Goal: Information Seeking & Learning: Find specific fact

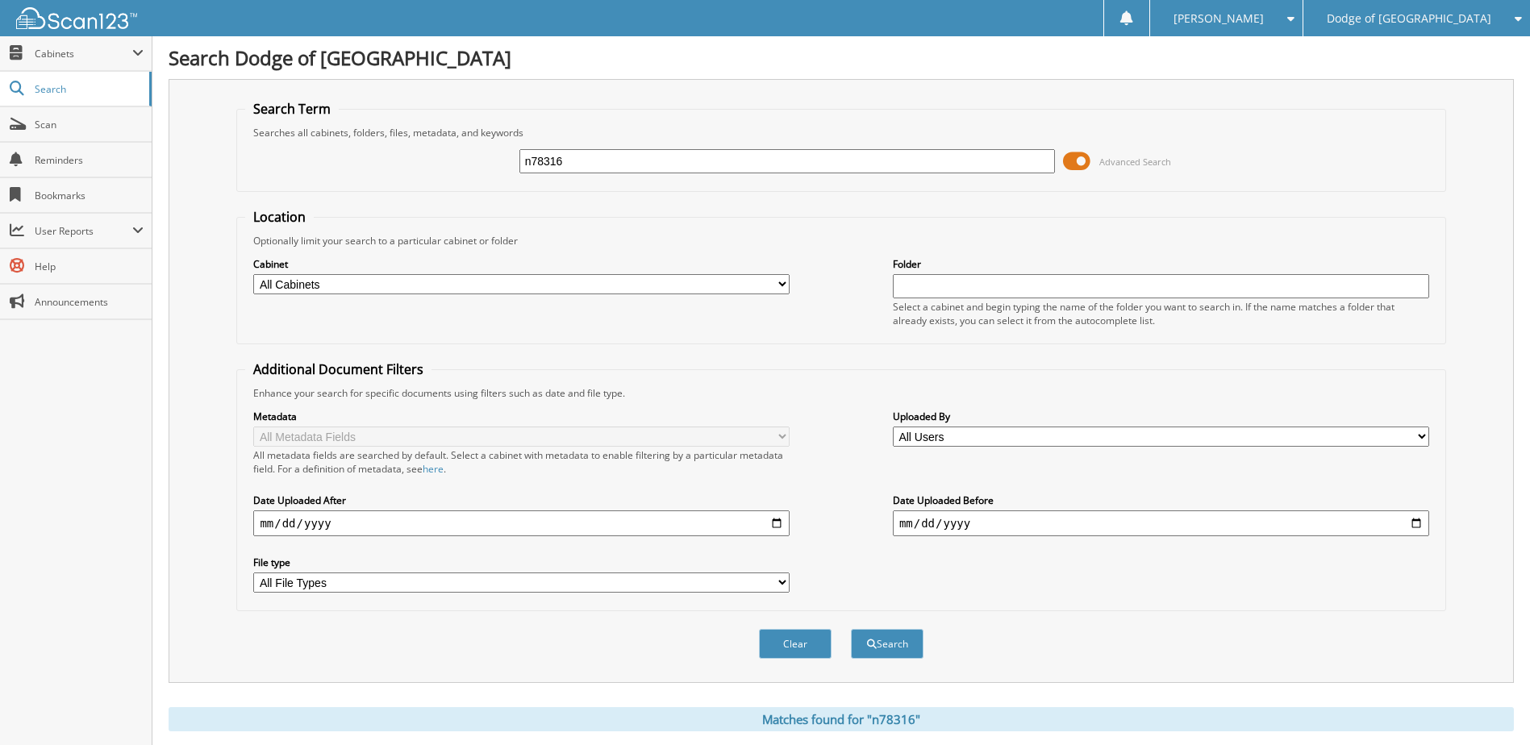
click at [776, 162] on input "n78316" at bounding box center [788, 161] width 537 height 24
type input "rg391342"
click at [851, 629] on button "Search" at bounding box center [887, 644] width 73 height 30
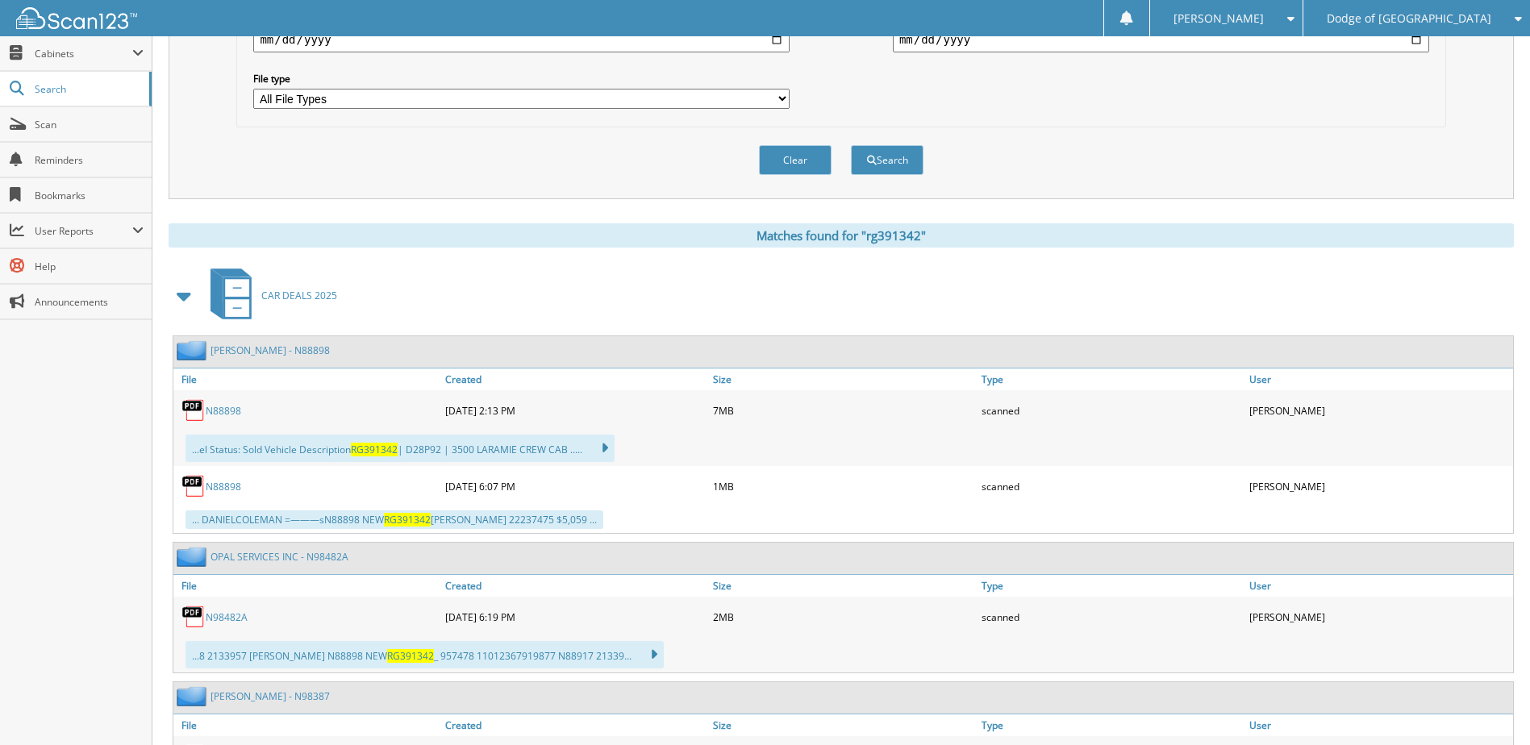
scroll to position [565, 0]
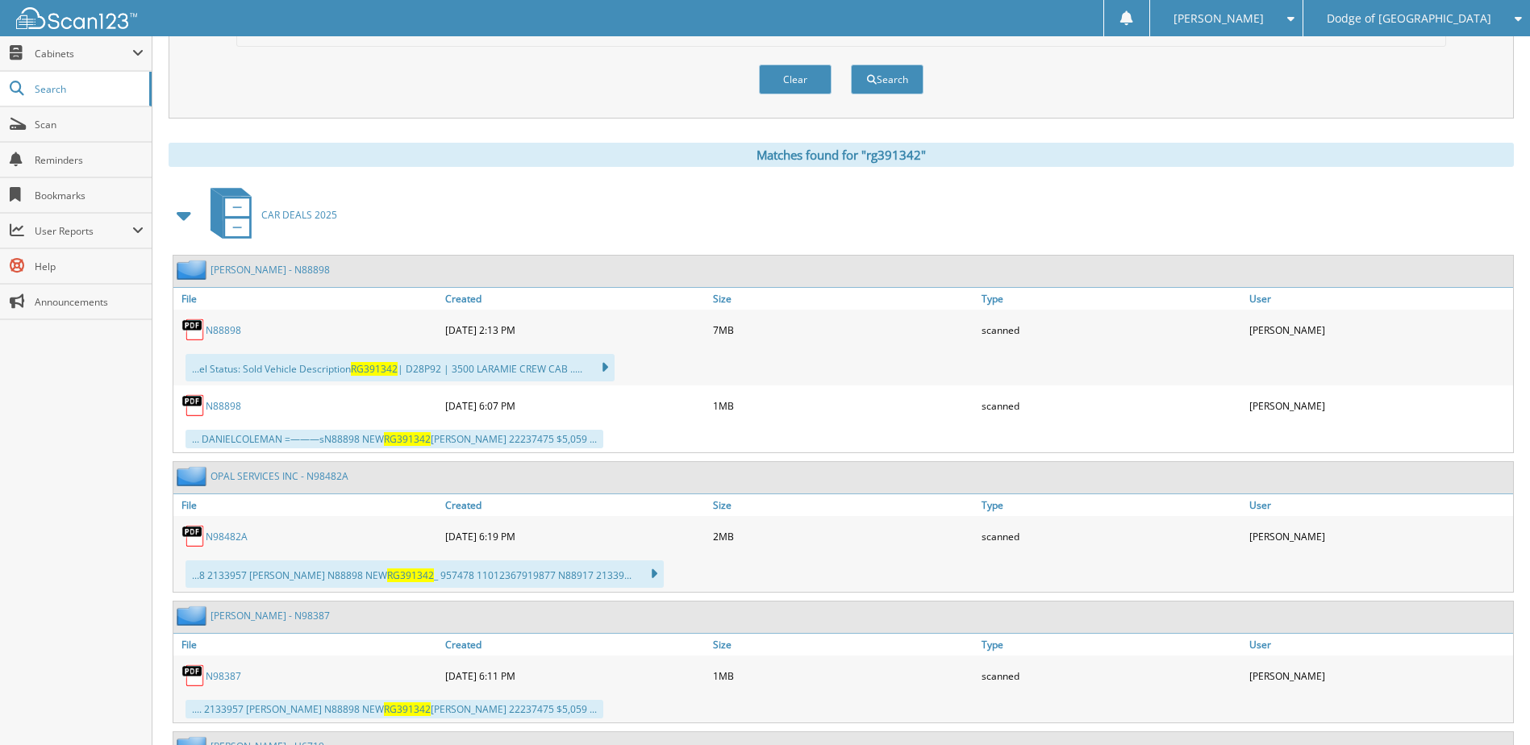
click at [219, 332] on link "N88898" at bounding box center [223, 331] width 35 height 14
click at [236, 413] on link "N88898" at bounding box center [223, 406] width 35 height 14
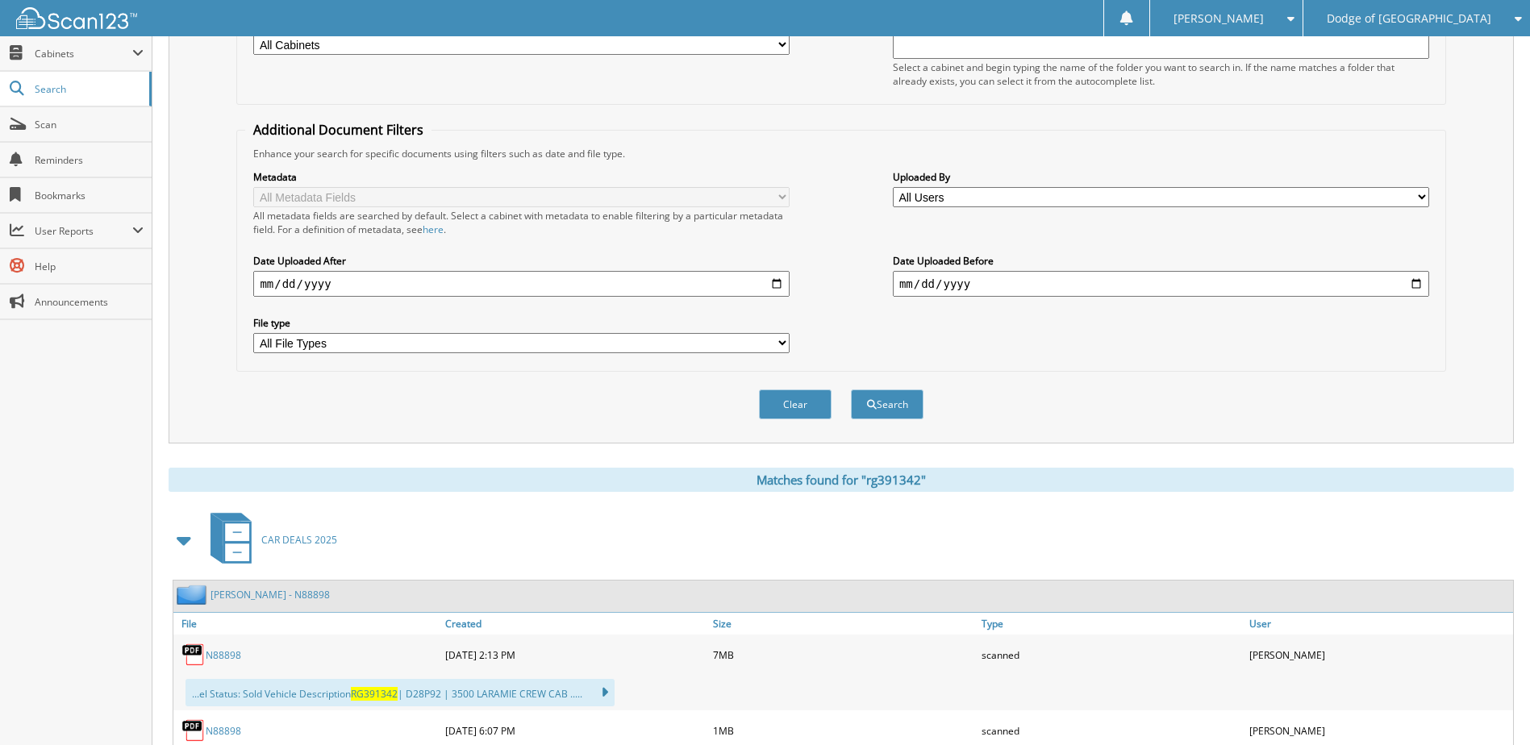
scroll to position [81, 0]
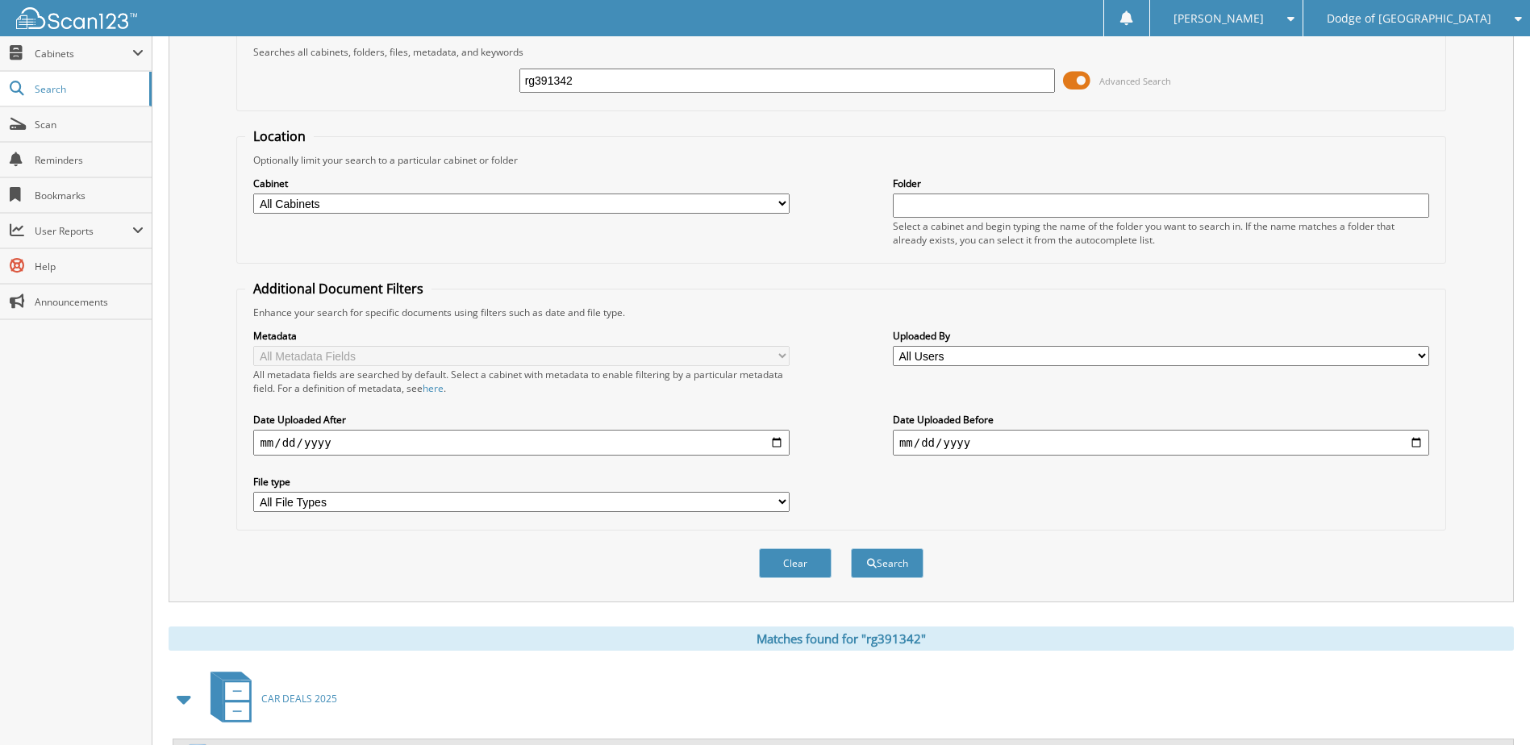
click at [577, 90] on input "rg391342" at bounding box center [788, 81] width 537 height 24
type input "n98053"
click at [851, 549] on button "Search" at bounding box center [887, 564] width 73 height 30
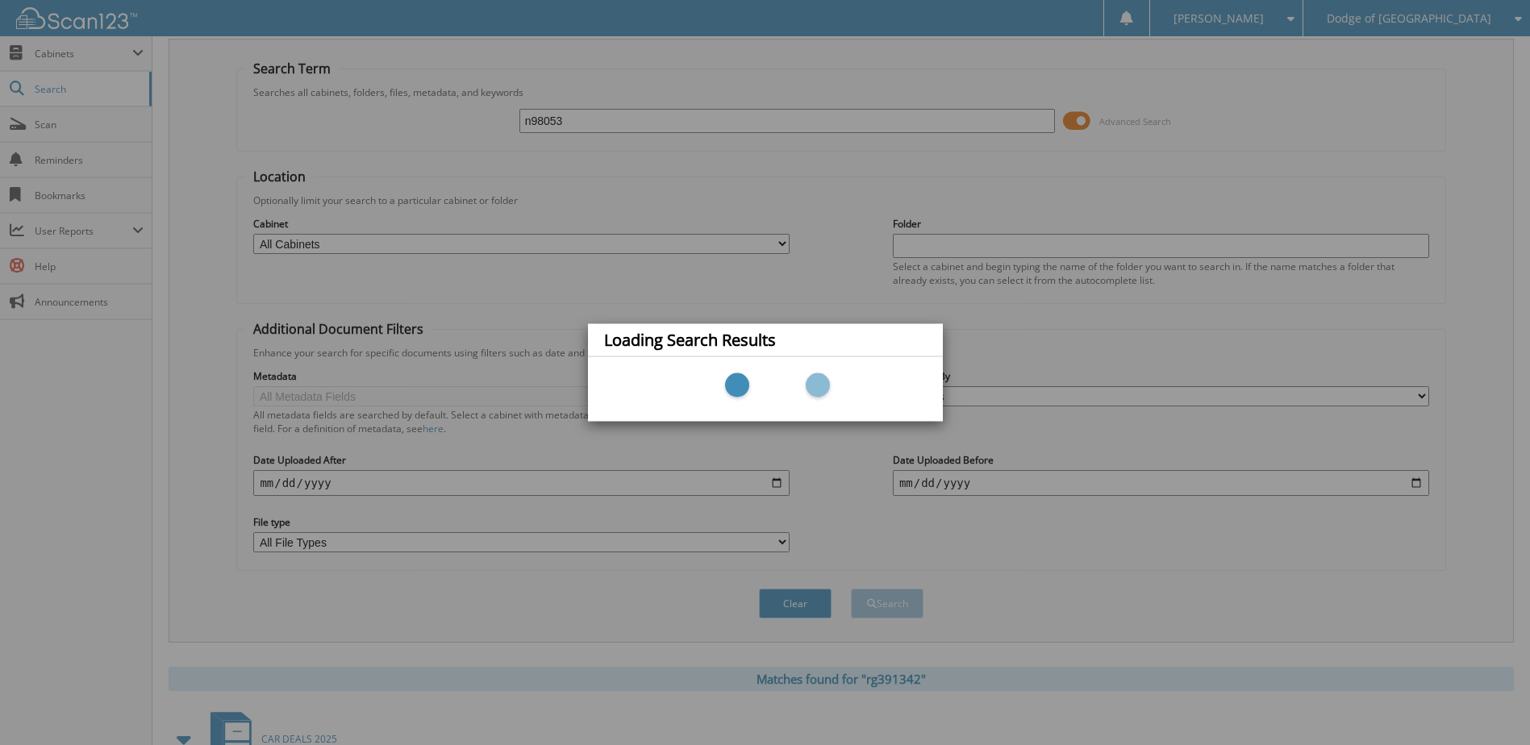
scroll to position [0, 0]
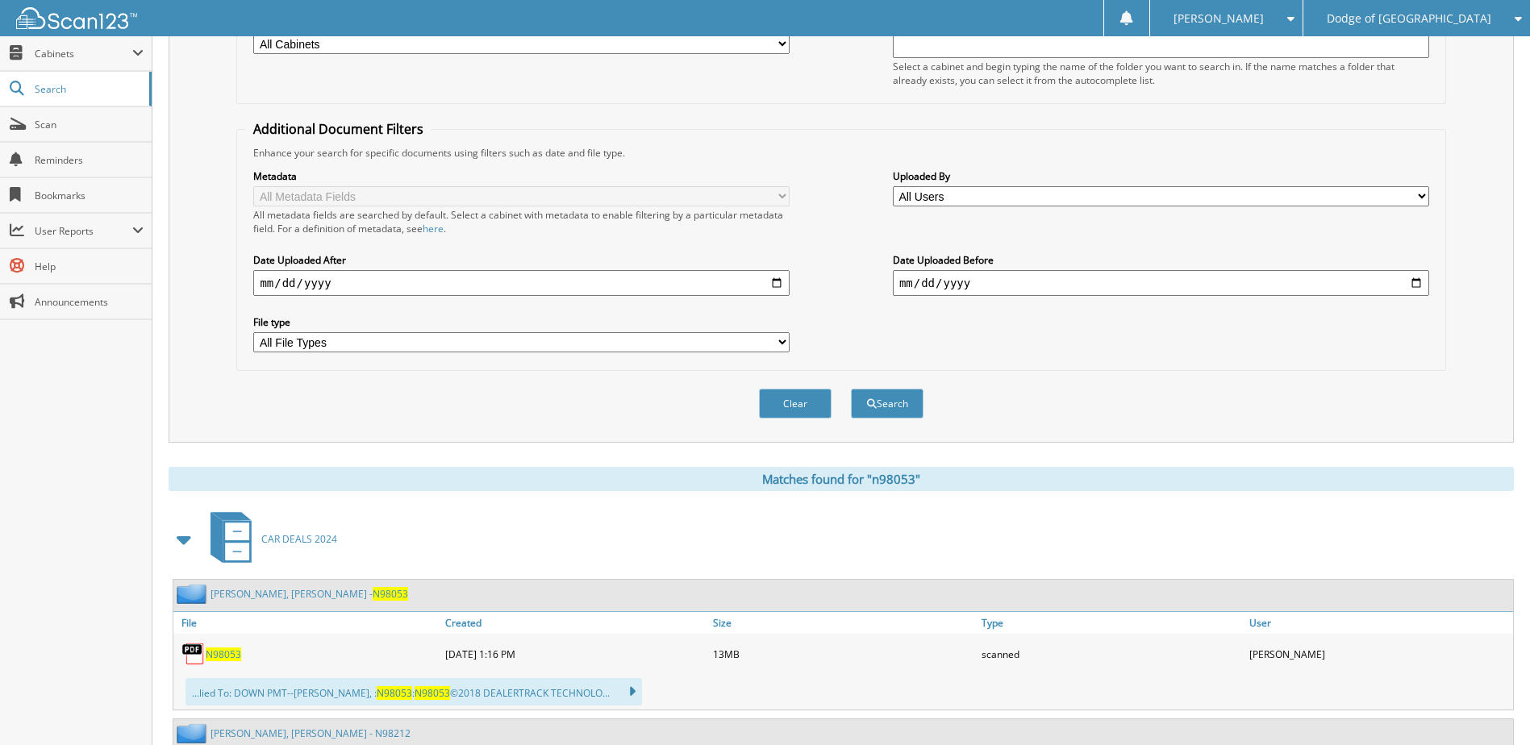
scroll to position [484, 0]
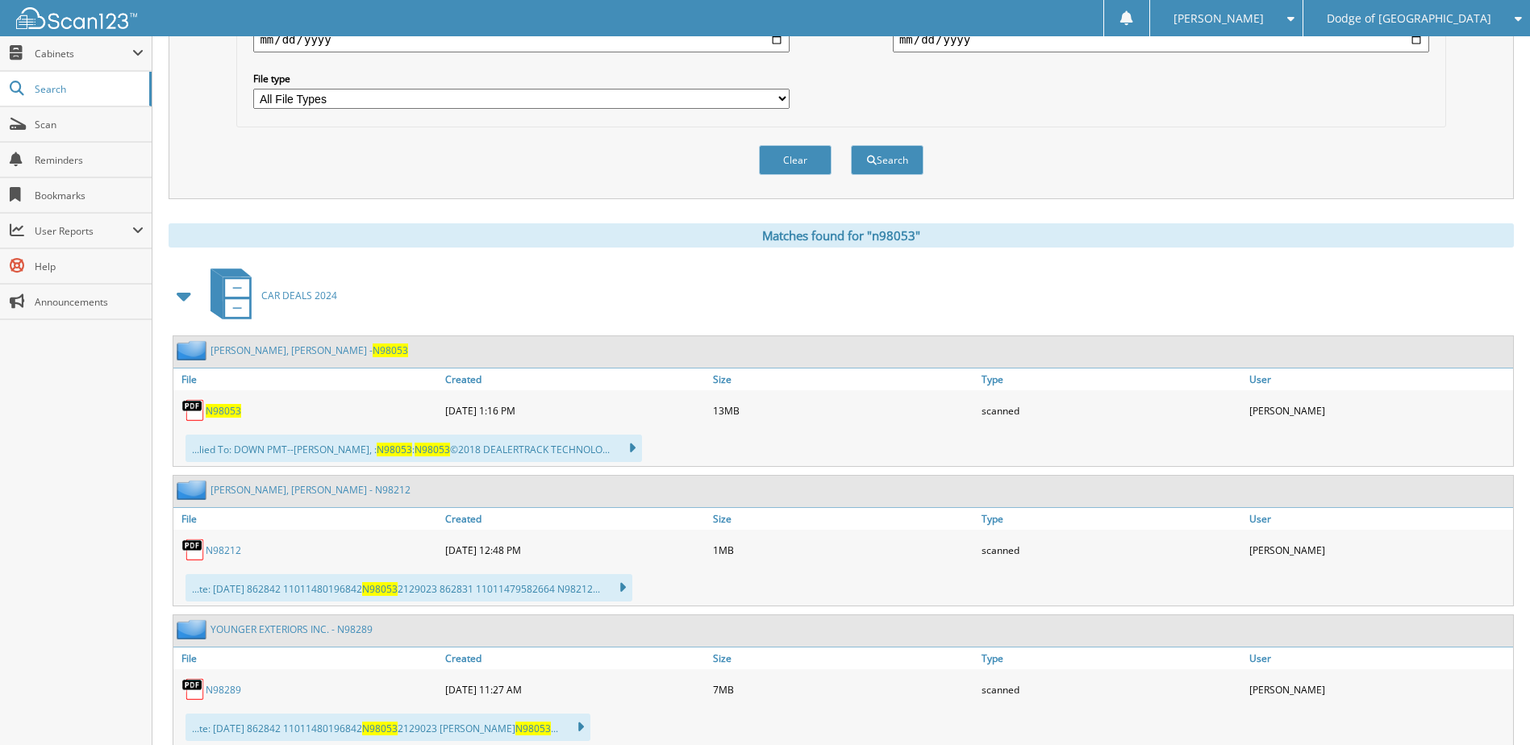
click at [199, 409] on img at bounding box center [194, 411] width 24 height 24
click at [208, 428] on div "N98053 11-21-2024 1:16 PM 13MB scanned" at bounding box center [843, 410] width 1340 height 40
click at [210, 424] on div "N98053" at bounding box center [307, 411] width 268 height 32
click at [216, 415] on span "N98053" at bounding box center [223, 411] width 35 height 14
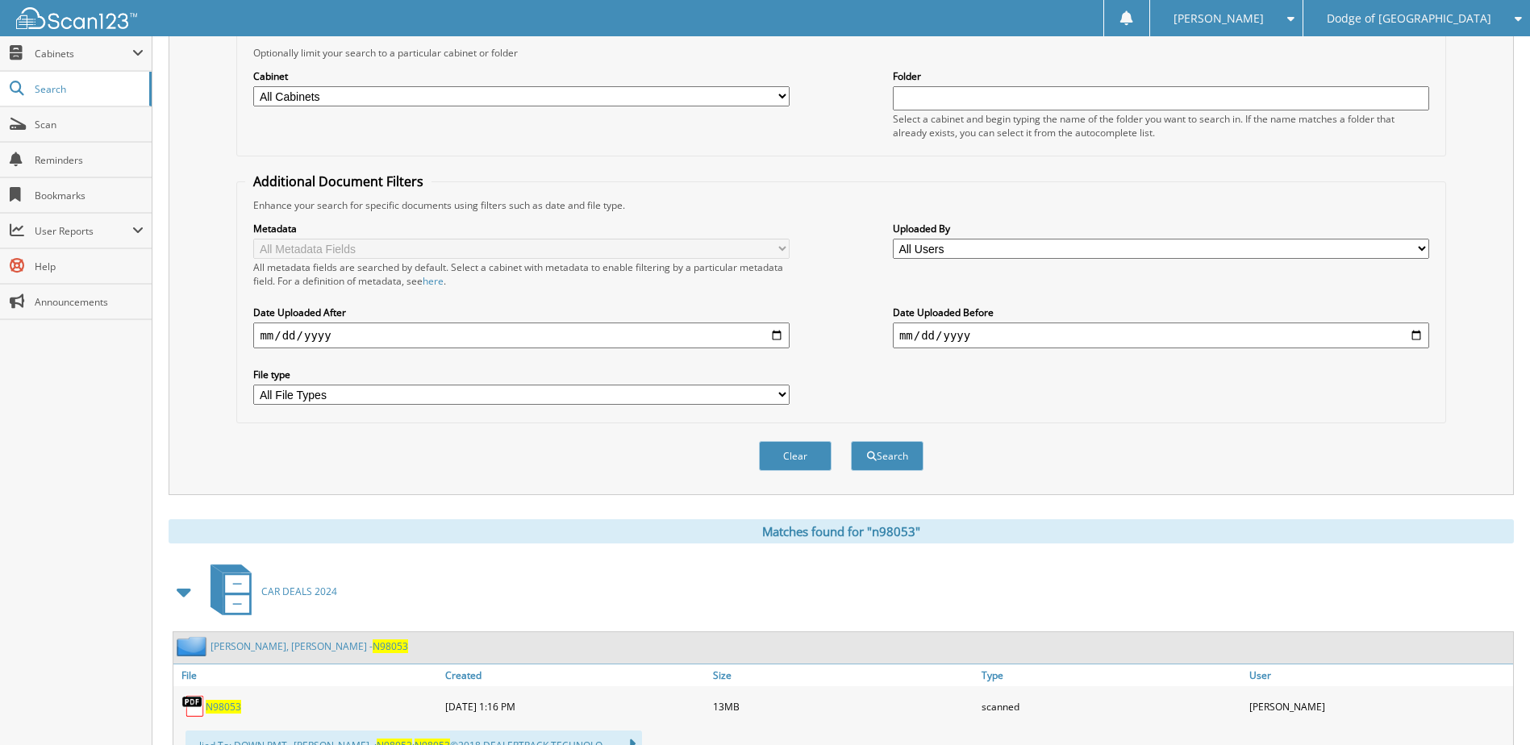
scroll to position [0, 0]
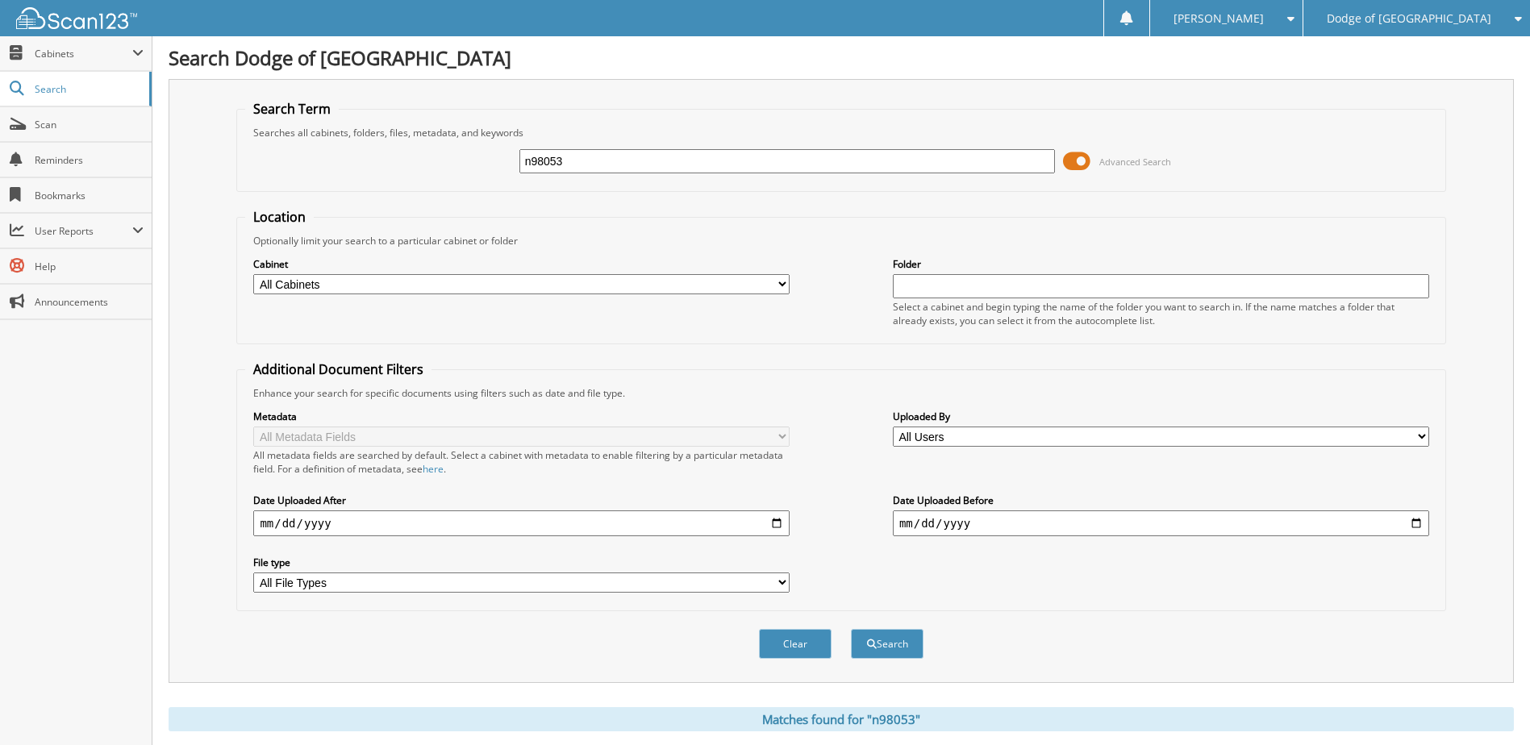
click at [697, 156] on input "n98053" at bounding box center [788, 161] width 537 height 24
type input "ns150437"
click at [851, 629] on button "Search" at bounding box center [887, 644] width 73 height 30
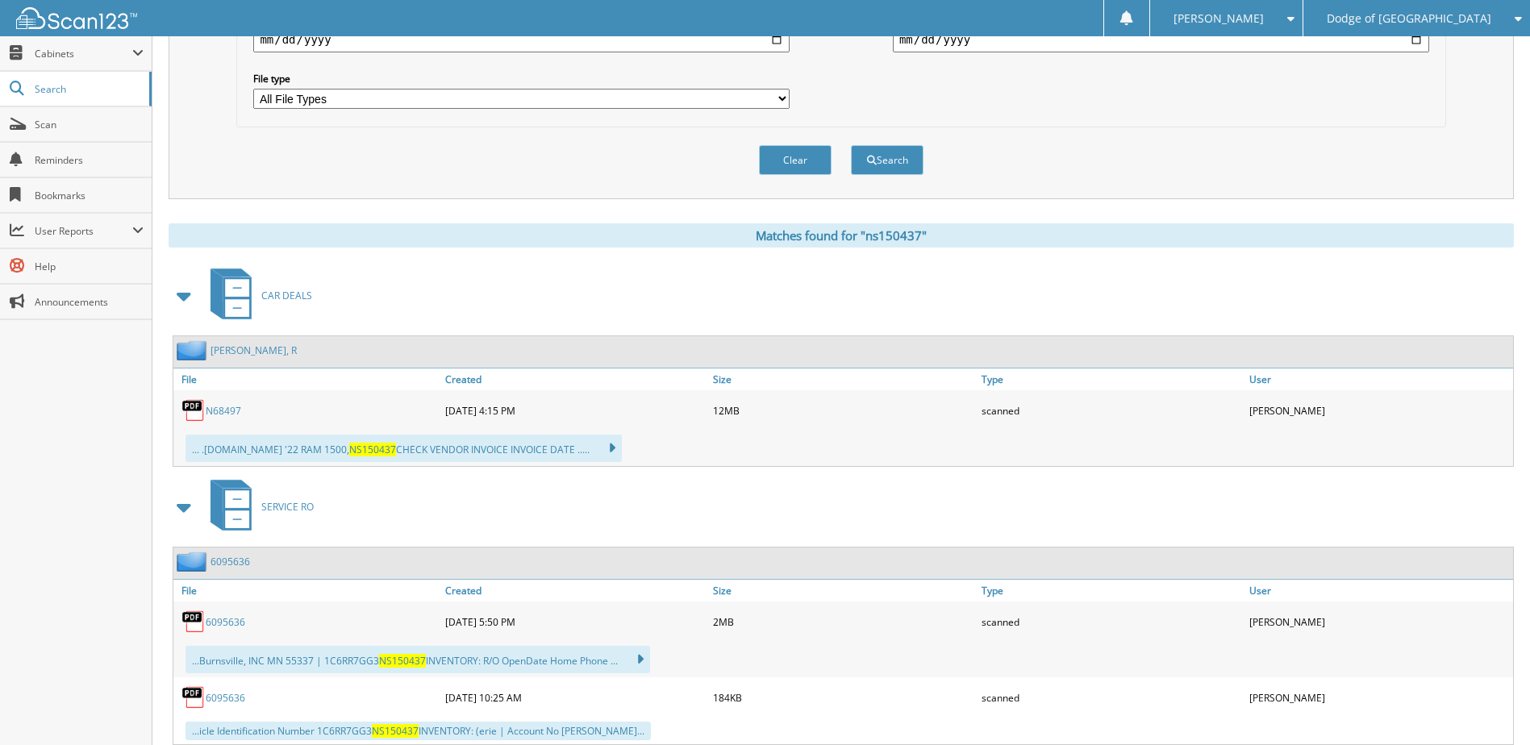
click at [231, 416] on link "N68497" at bounding box center [223, 411] width 35 height 14
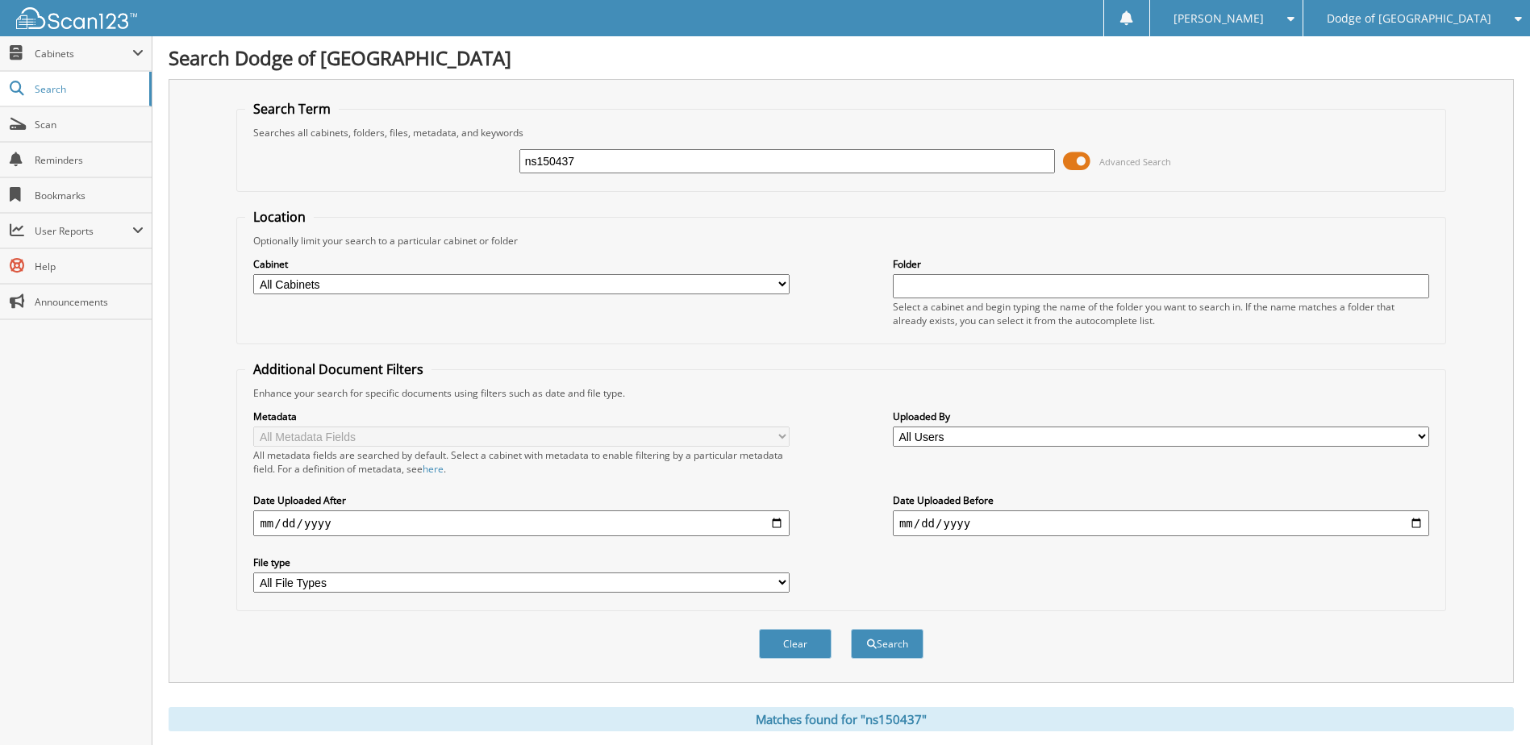
click at [624, 154] on input "ns150437" at bounding box center [788, 161] width 537 height 24
type input "n88749"
click at [851, 629] on button "Search" at bounding box center [887, 644] width 73 height 30
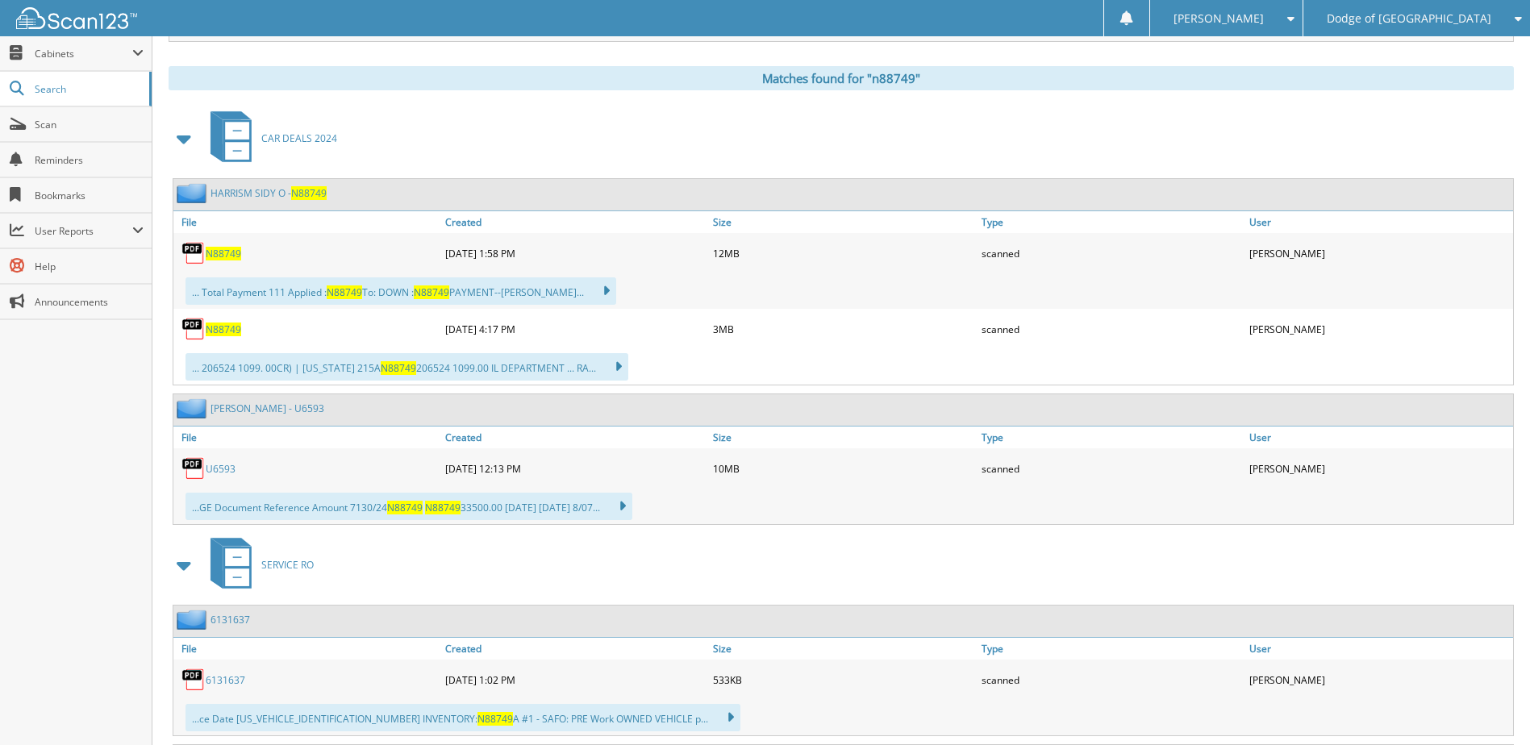
scroll to position [645, 0]
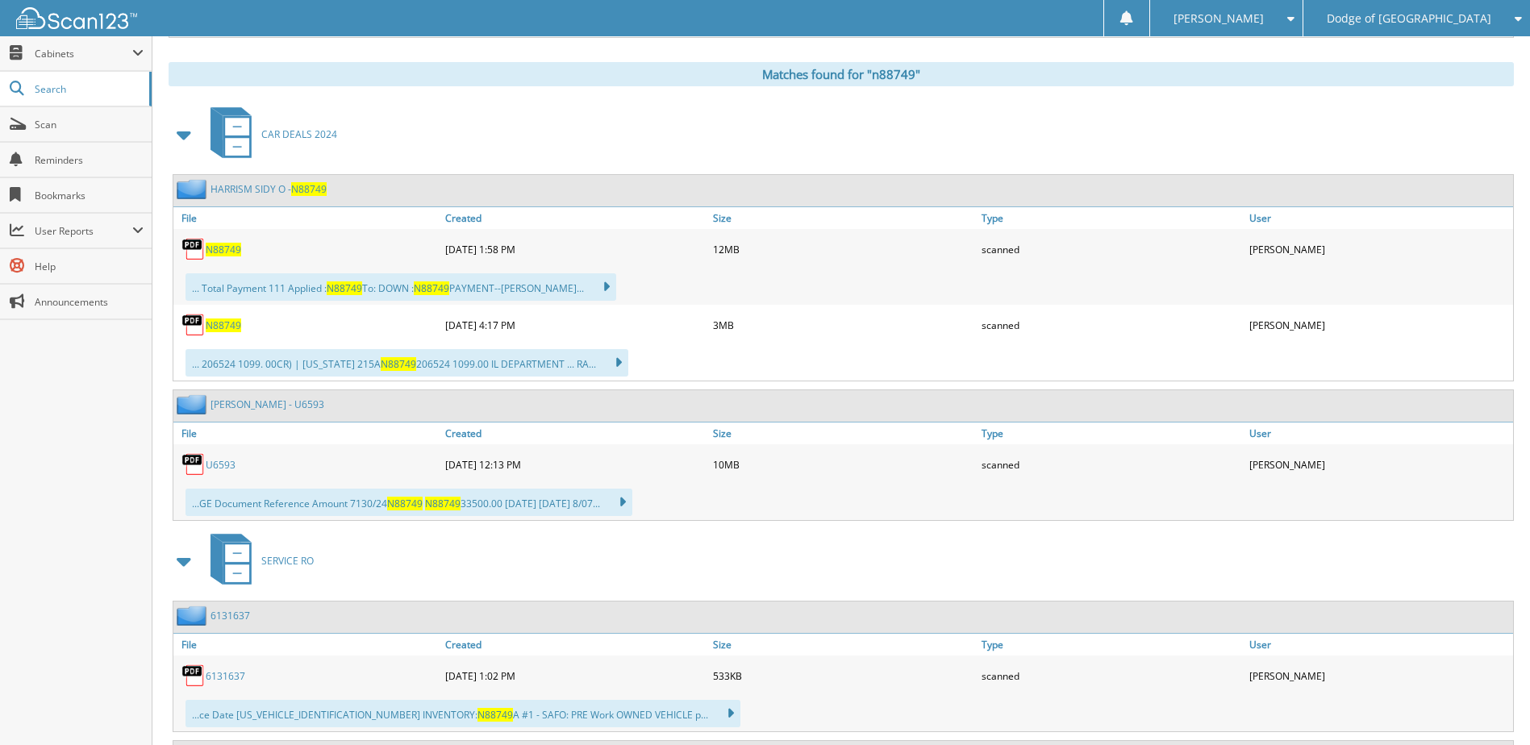
click at [223, 249] on span "N88749" at bounding box center [223, 250] width 35 height 14
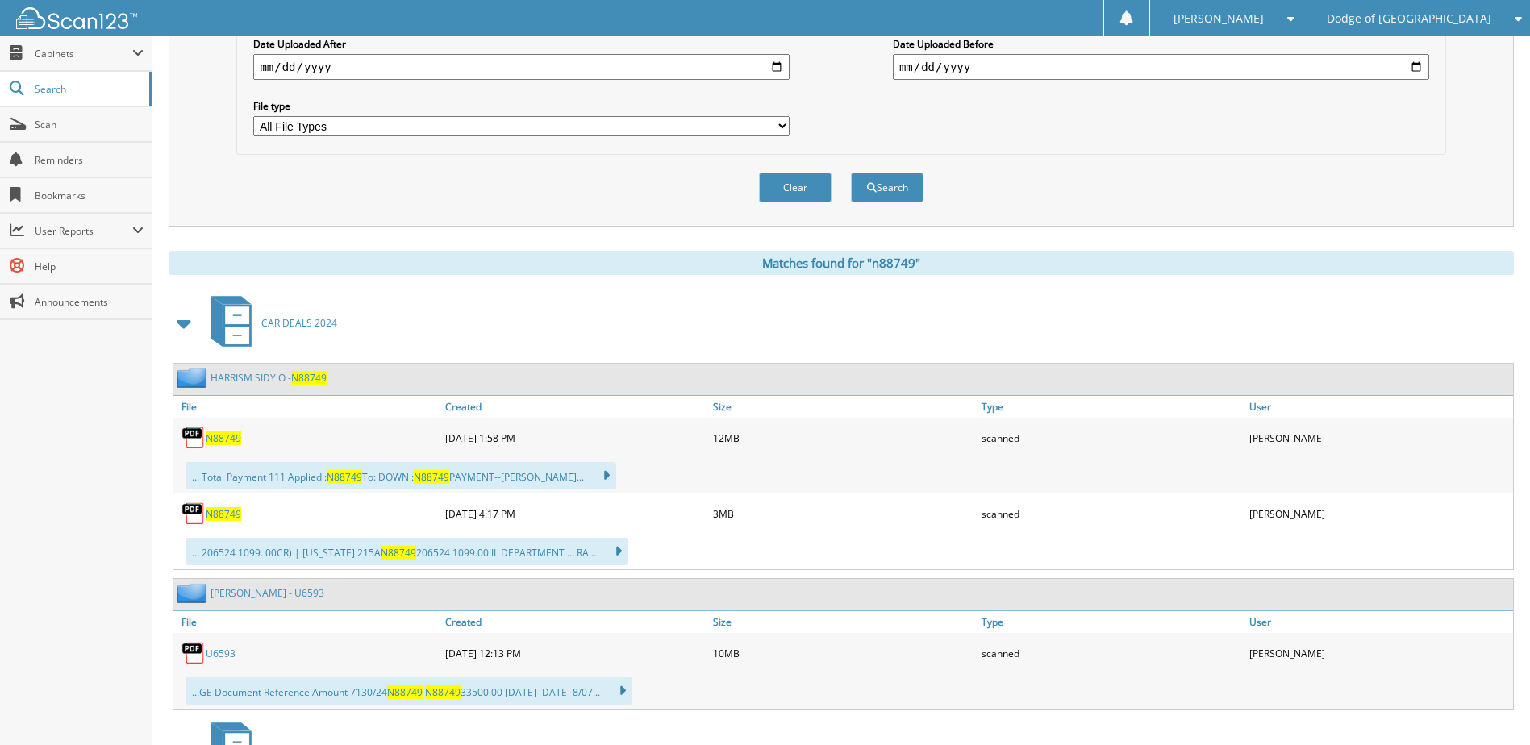
scroll to position [484, 0]
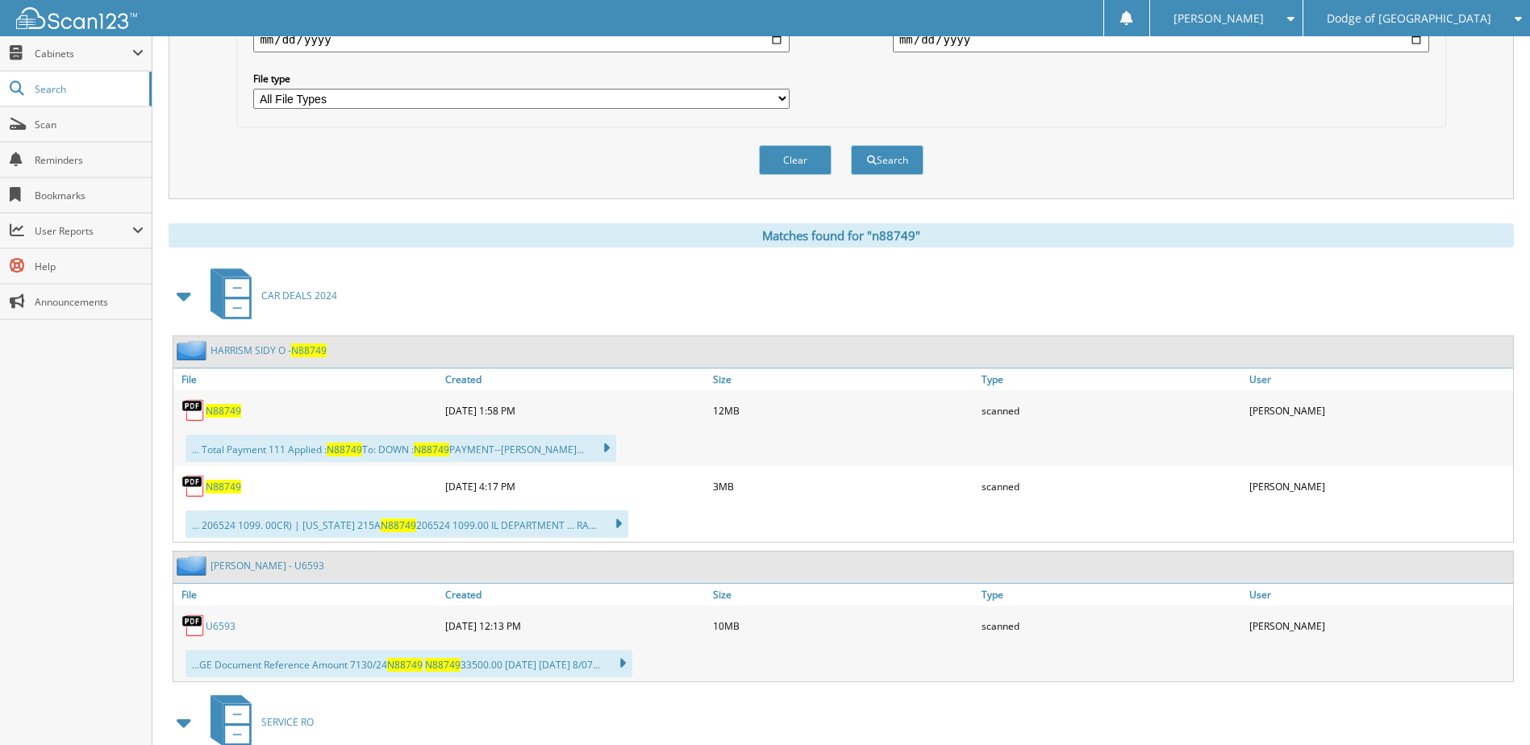
click at [219, 411] on span "N88749" at bounding box center [223, 411] width 35 height 14
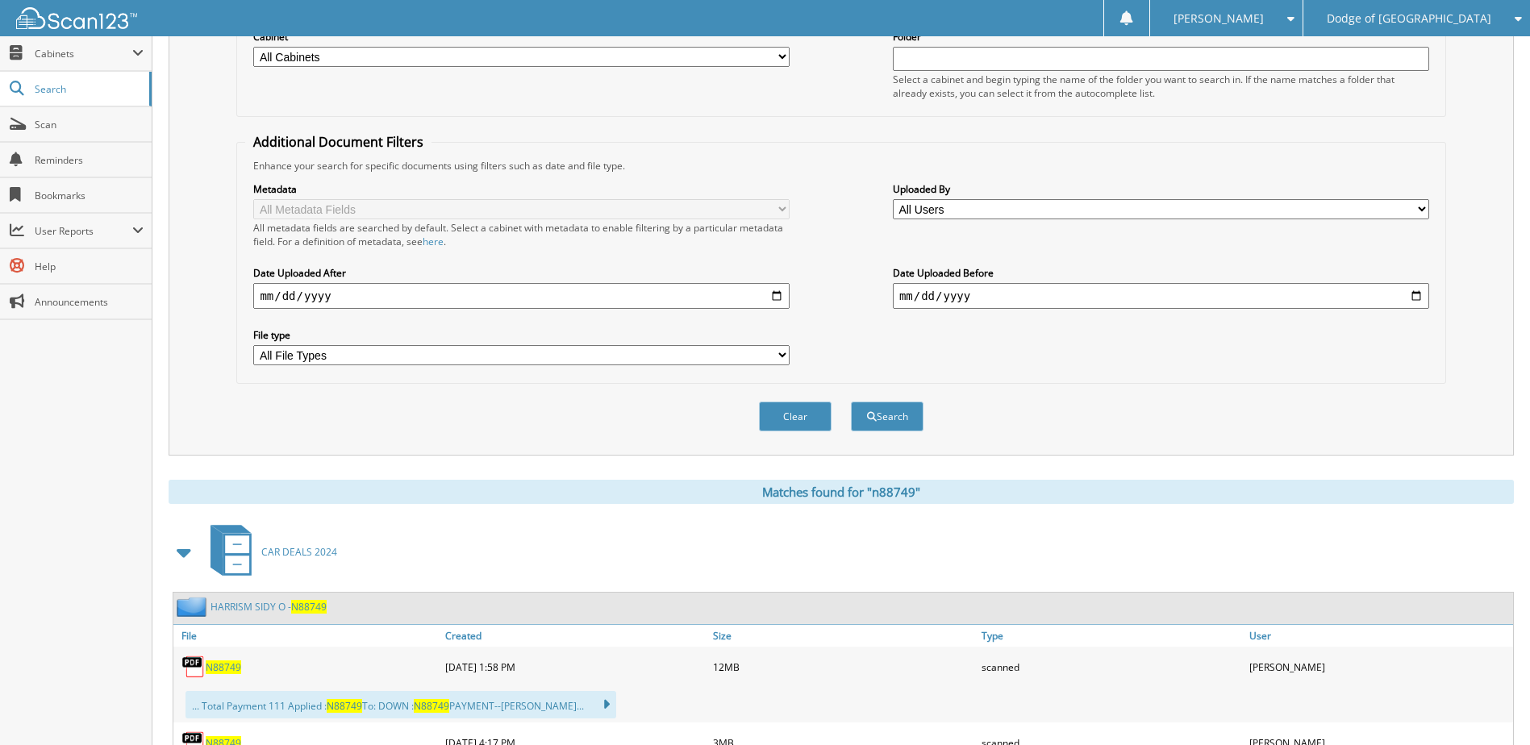
scroll to position [0, 0]
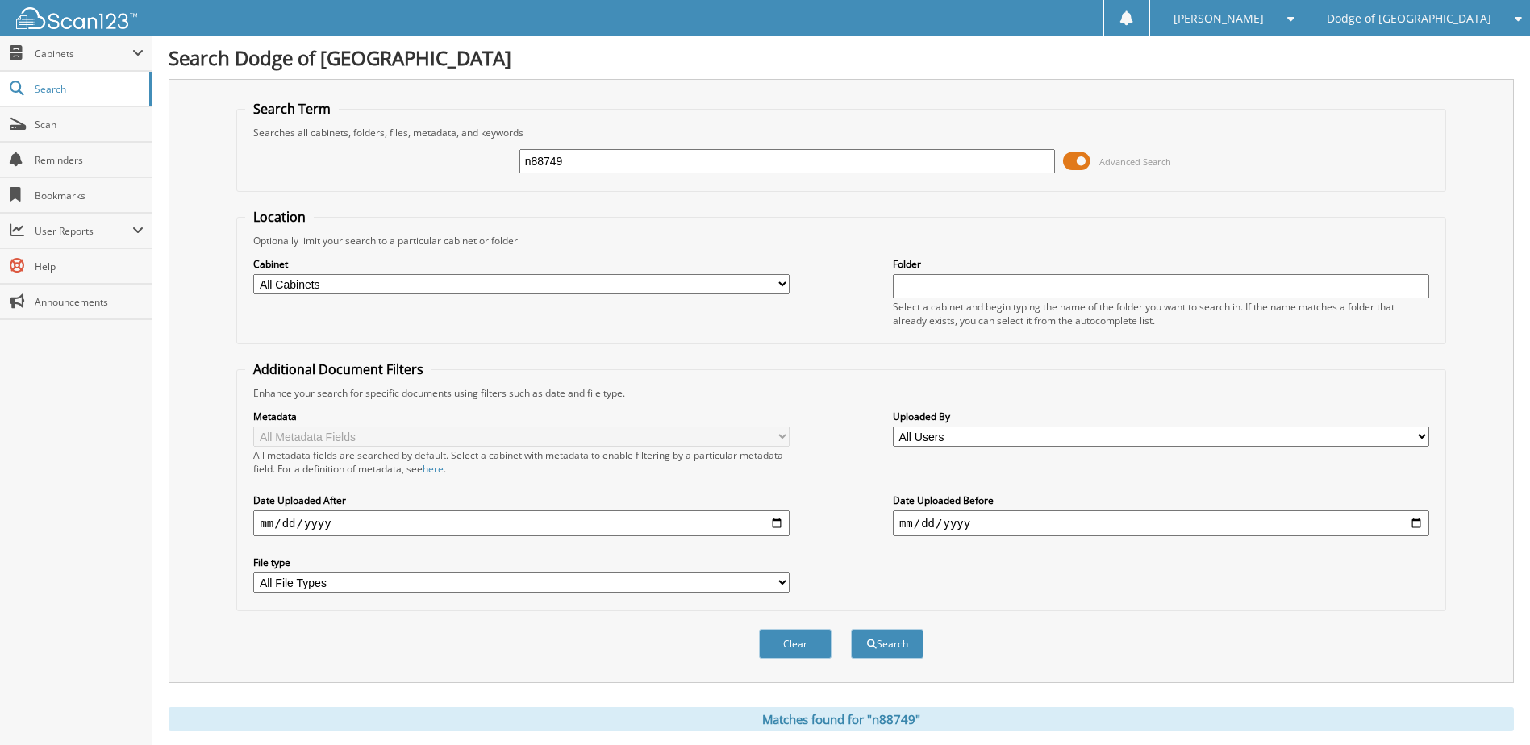
click at [659, 150] on input "n88749" at bounding box center [788, 161] width 537 height 24
click at [658, 150] on input "n88749" at bounding box center [788, 161] width 537 height 24
type input "n99275"
click at [851, 629] on button "Search" at bounding box center [887, 644] width 73 height 30
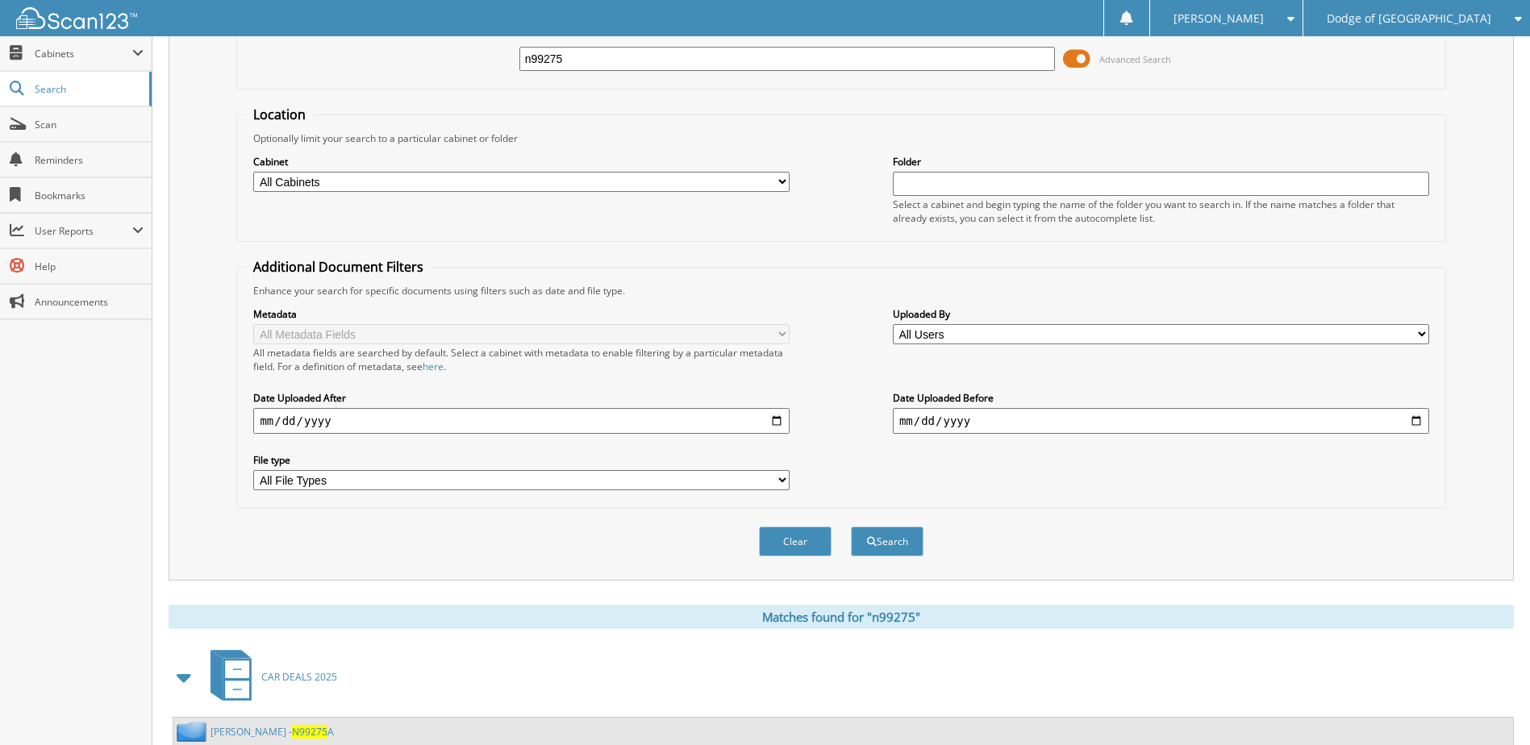
scroll to position [484, 0]
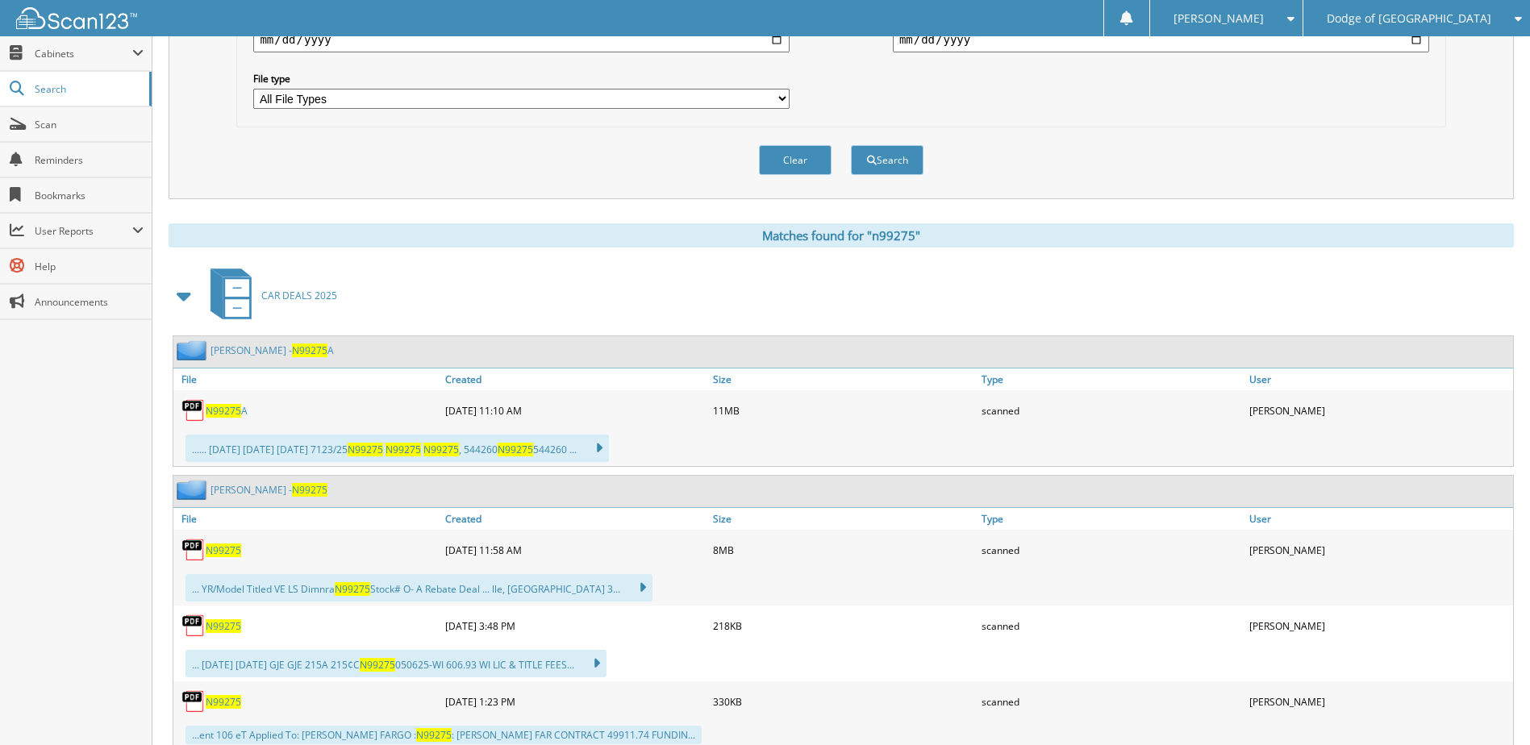
click at [219, 553] on span "N99275" at bounding box center [223, 551] width 35 height 14
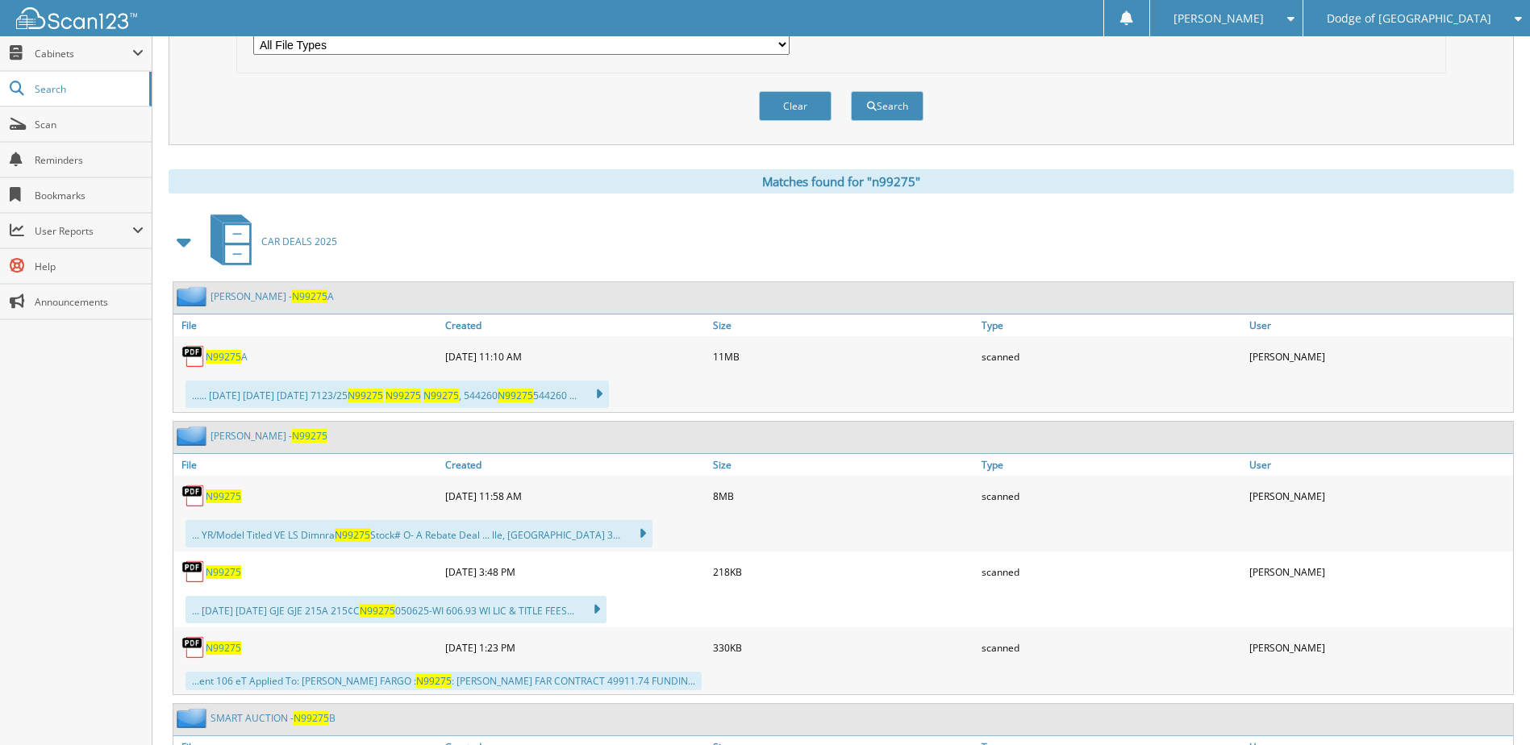
scroll to position [565, 0]
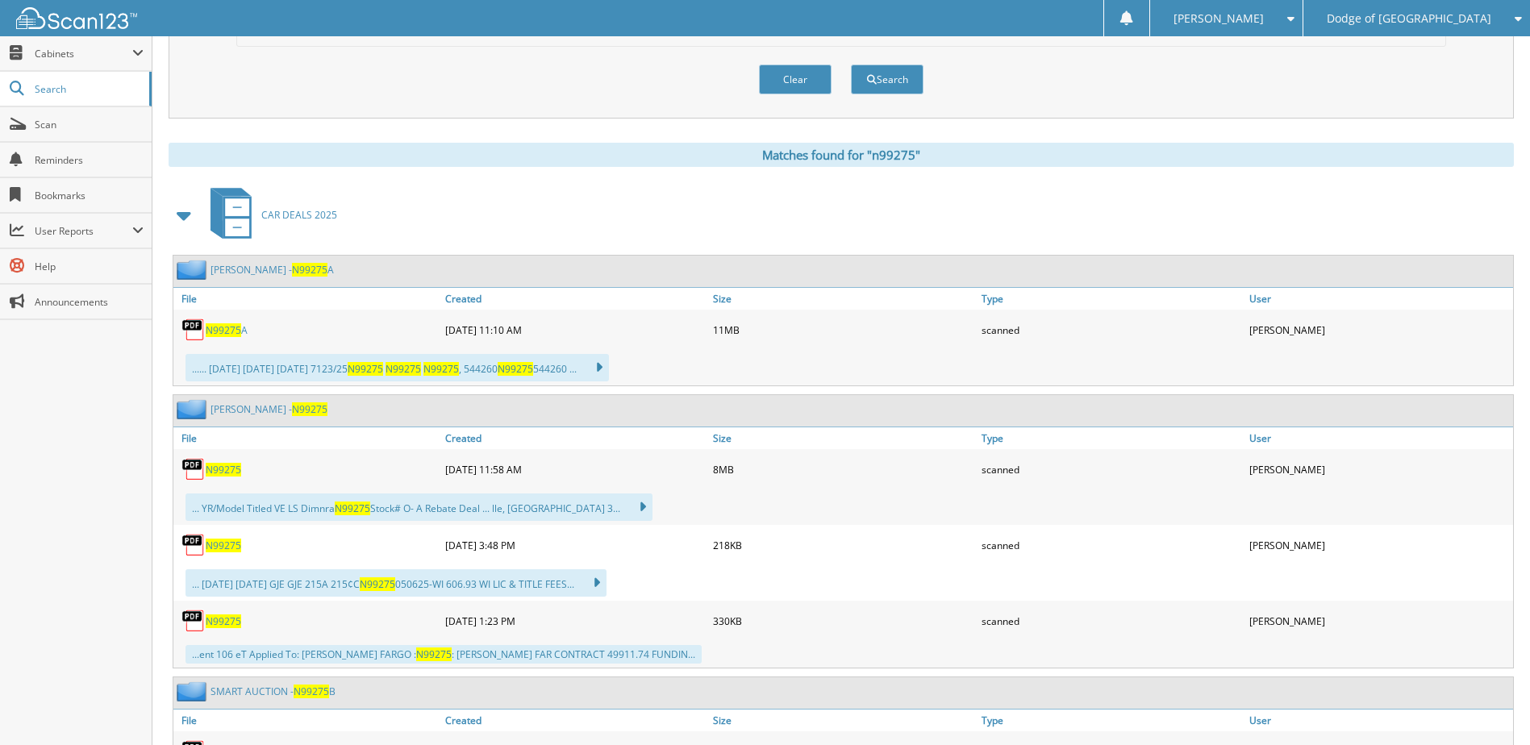
click at [218, 552] on span "N99275" at bounding box center [223, 546] width 35 height 14
click at [227, 627] on span "N99275" at bounding box center [223, 622] width 35 height 14
click at [215, 545] on span "N99275" at bounding box center [223, 546] width 35 height 14
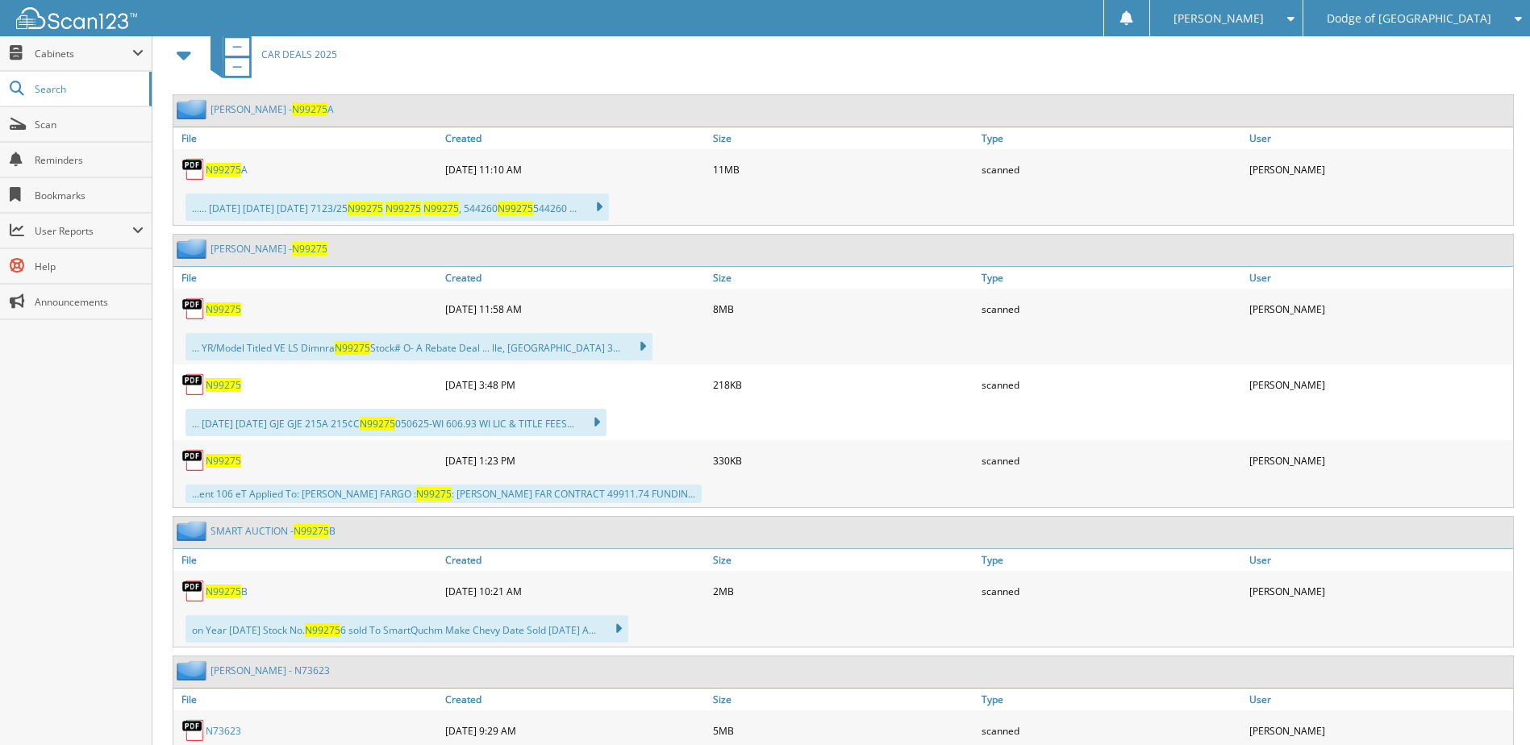
scroll to position [726, 0]
click at [223, 300] on div "N99275" at bounding box center [307, 308] width 268 height 32
click at [223, 307] on span "N99275" at bounding box center [223, 309] width 35 height 14
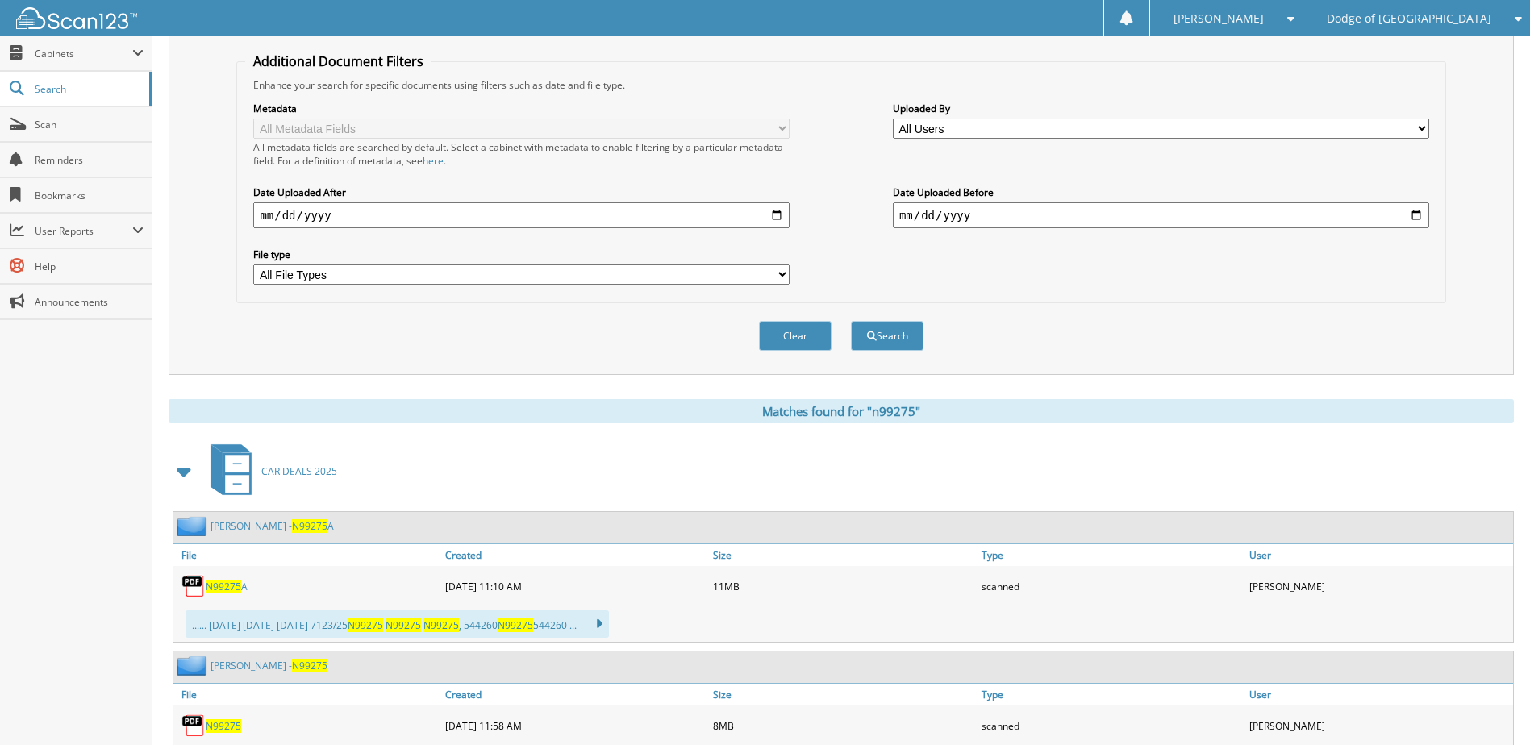
scroll to position [0, 0]
